Goal: Browse casually

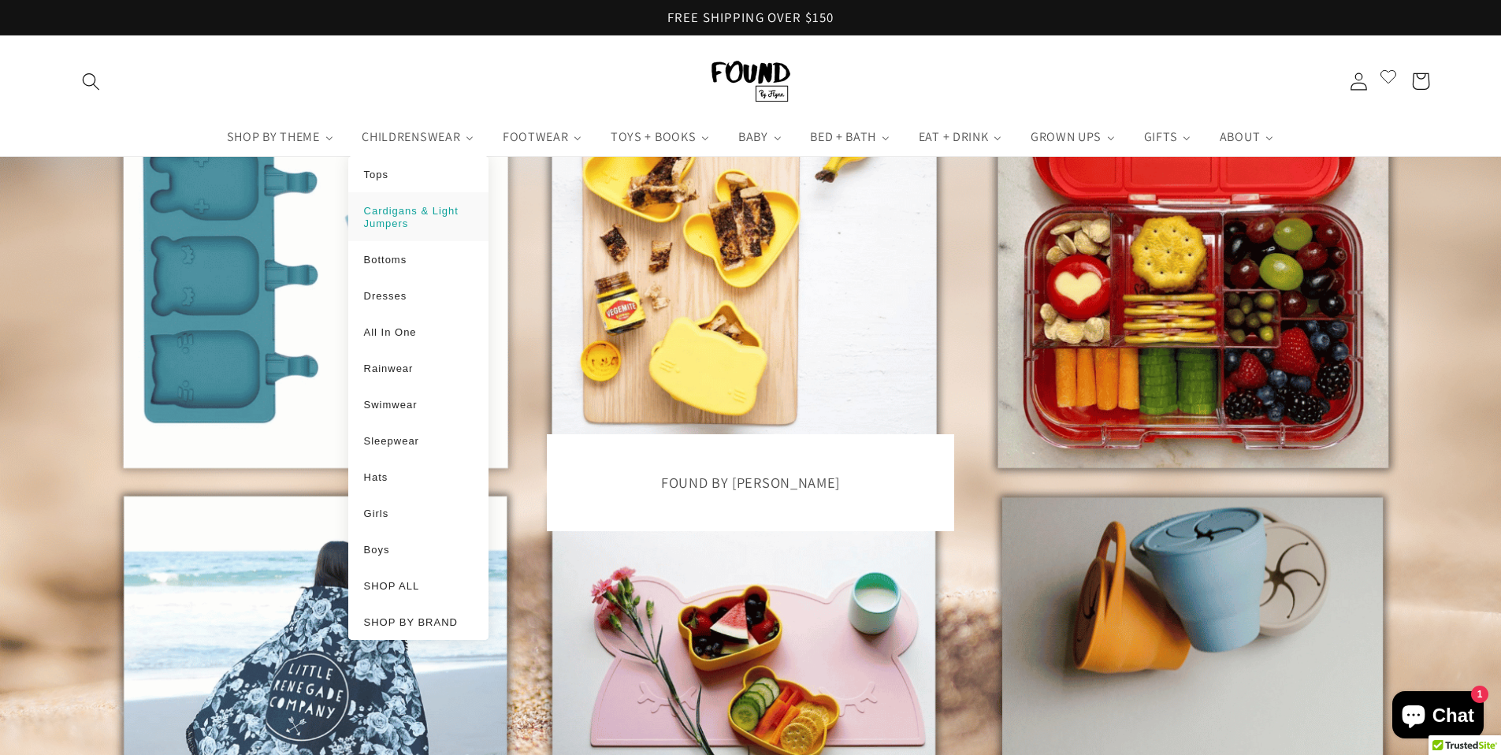
click at [431, 212] on span "Cardigans & Light Jumpers" at bounding box center [411, 217] width 95 height 24
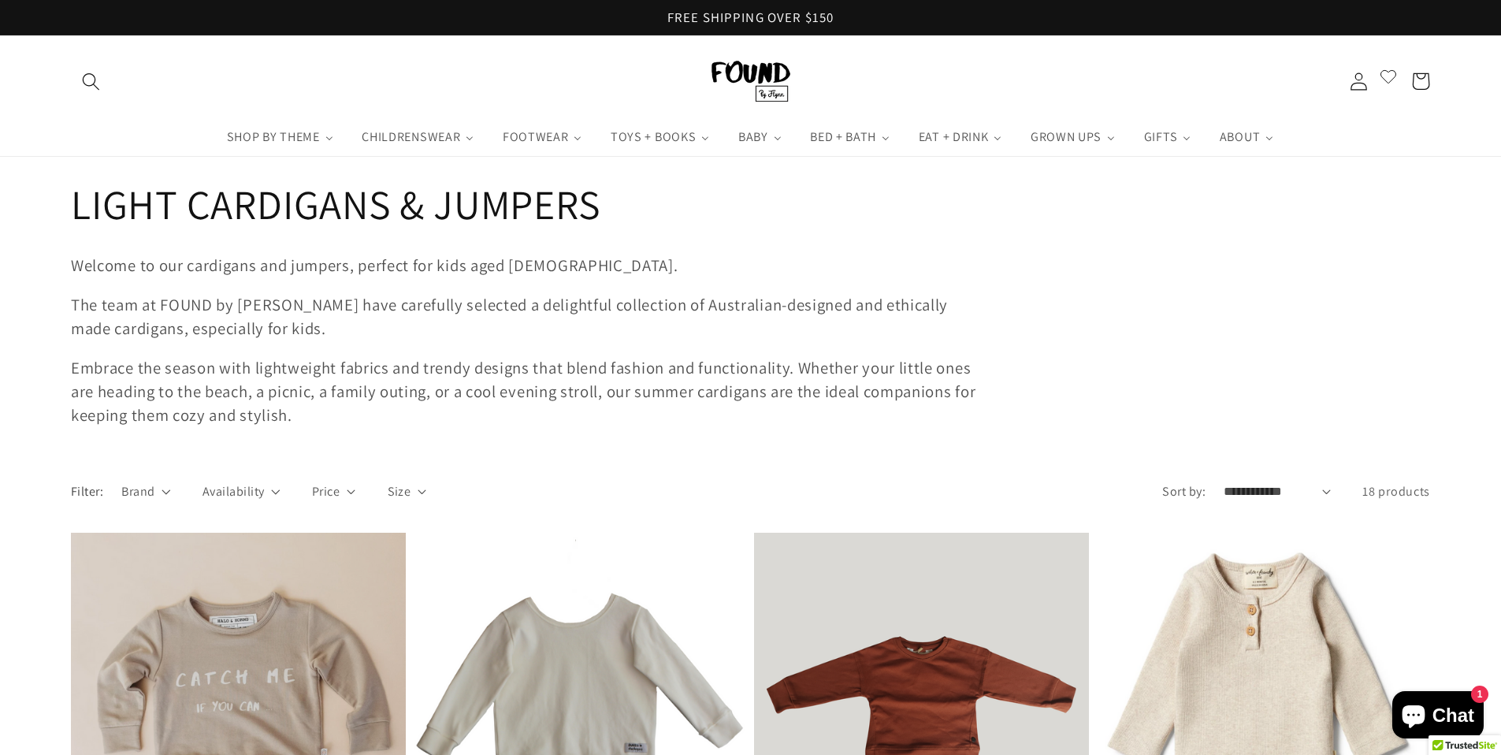
click at [762, 94] on img at bounding box center [751, 81] width 79 height 41
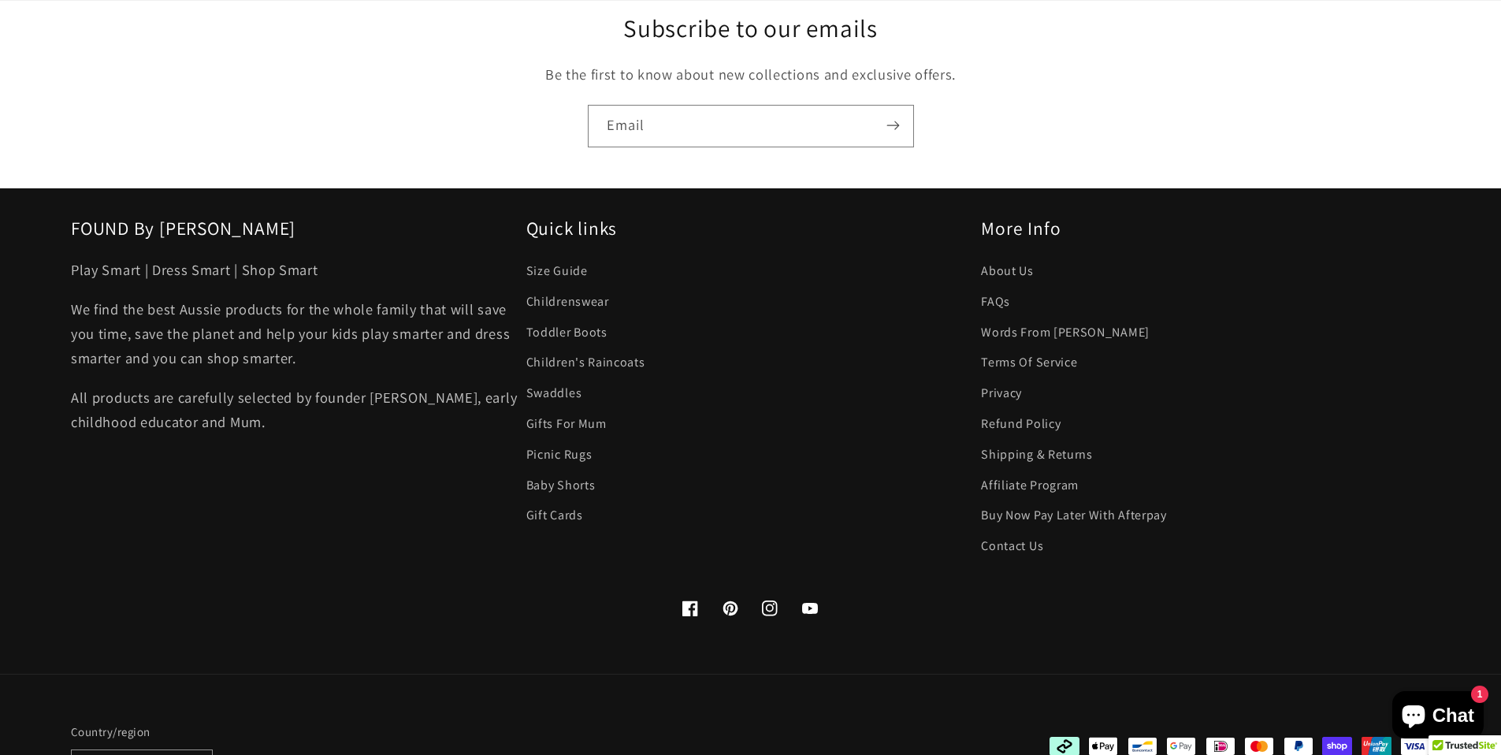
scroll to position [15901, 0]
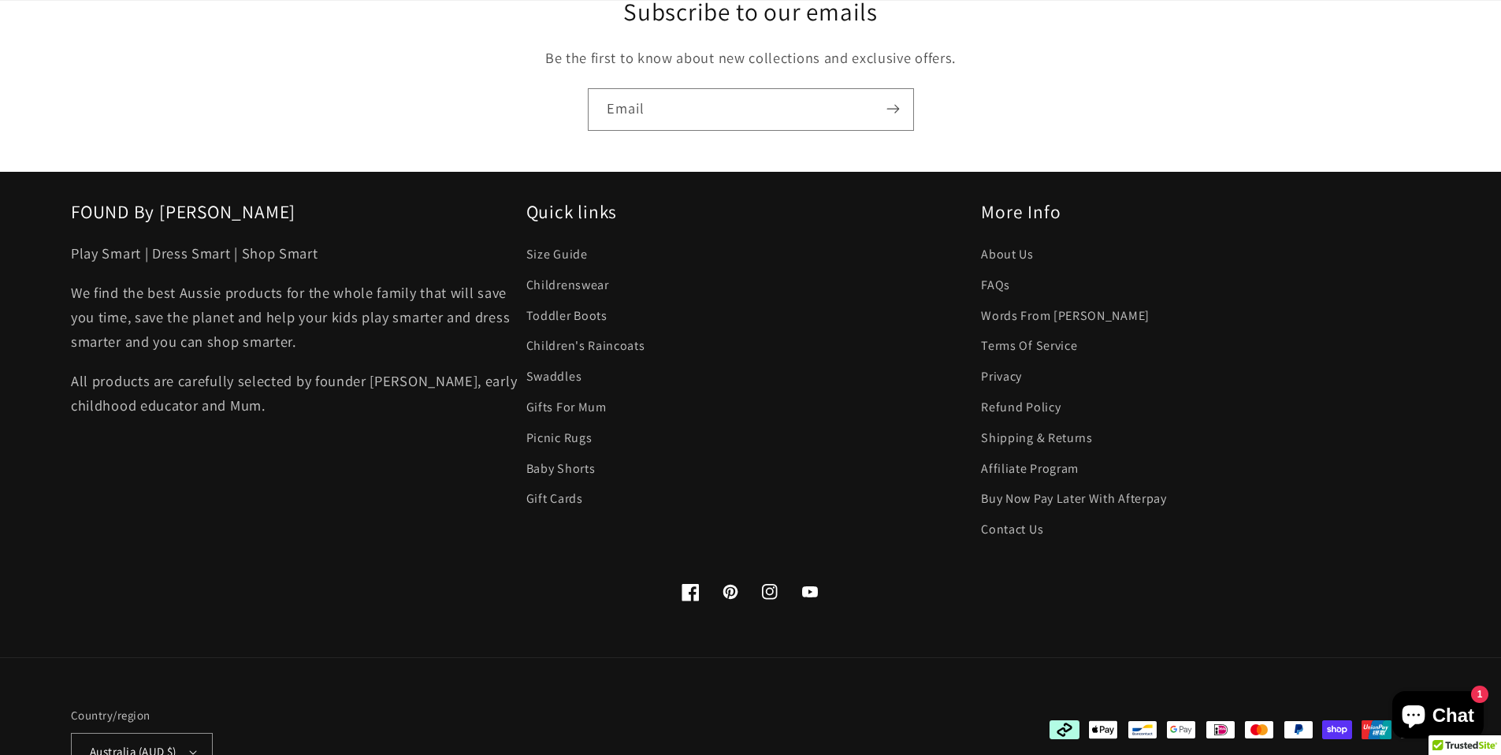
click at [685, 584] on icon at bounding box center [691, 592] width 17 height 17
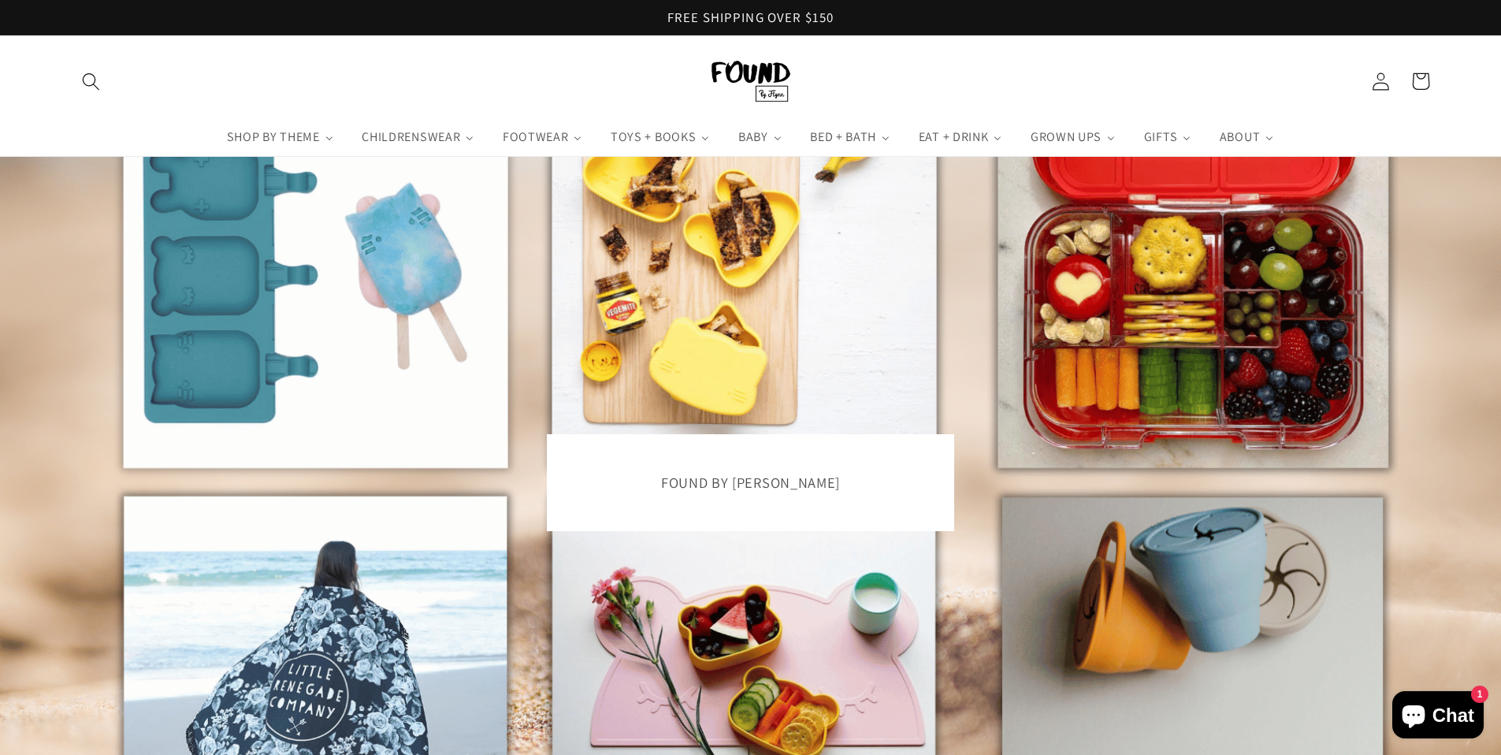
scroll to position [15899, 0]
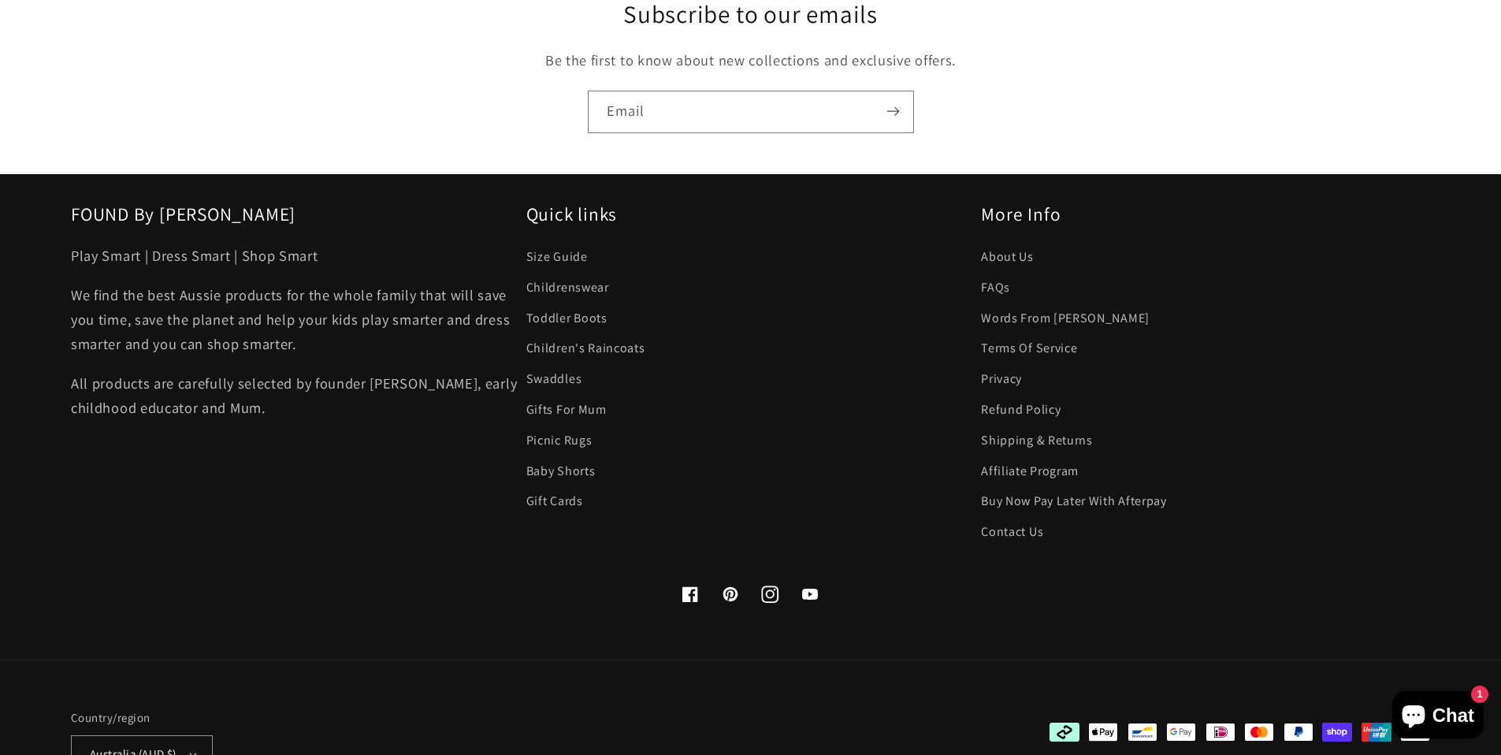
click at [769, 586] on icon at bounding box center [770, 594] width 17 height 17
